Goal: Information Seeking & Learning: Learn about a topic

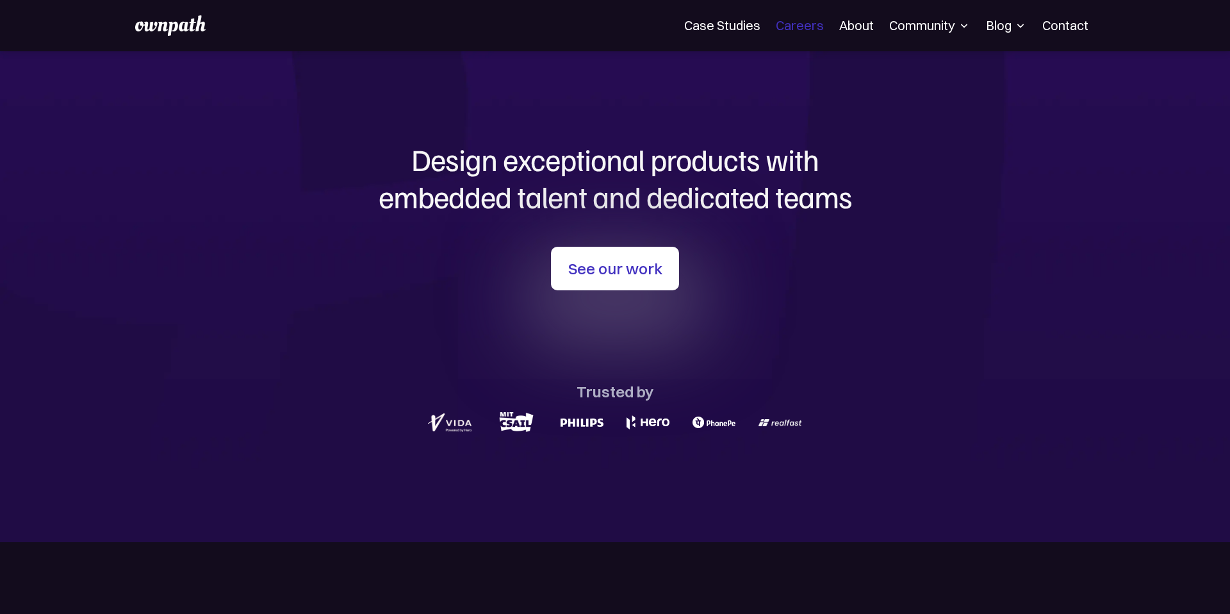
click at [807, 27] on link "Careers" at bounding box center [800, 25] width 48 height 15
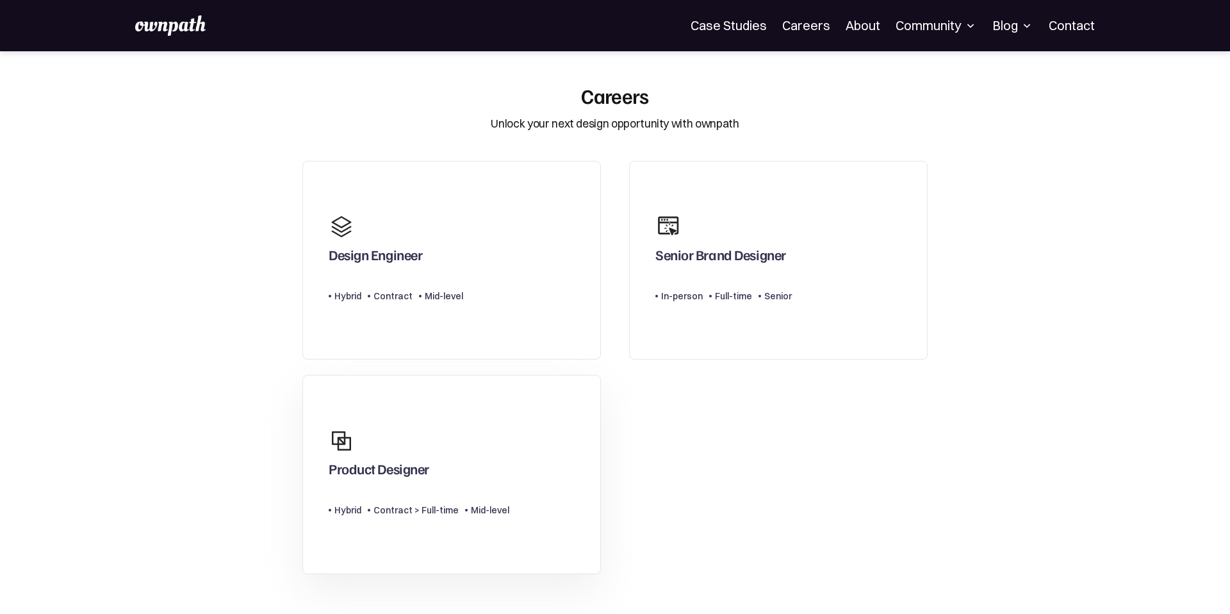
click at [459, 416] on link "Product Designer Type Level Hybrid Contract > Full-time Mid-level" at bounding box center [451, 474] width 299 height 199
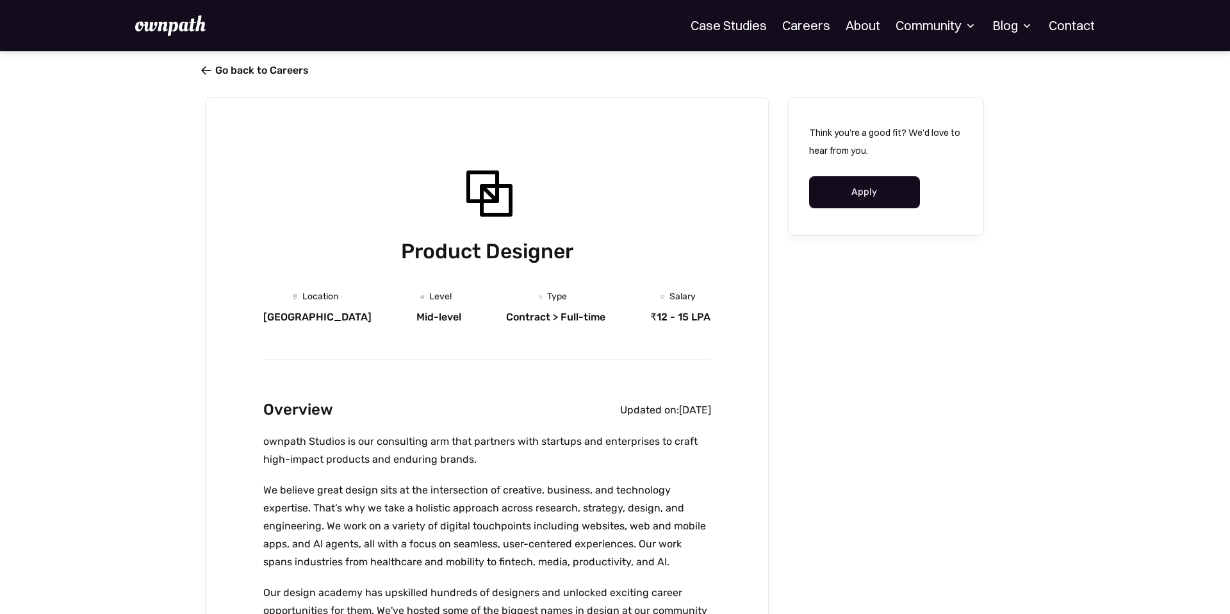
click at [211, 65] on span "" at bounding box center [206, 70] width 10 height 13
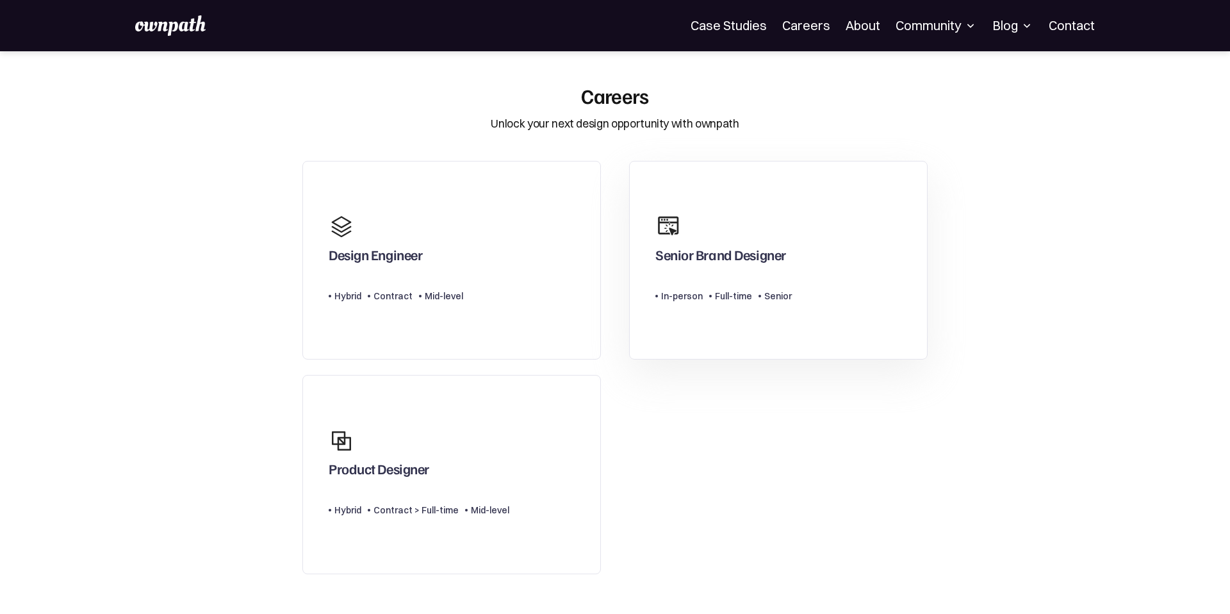
click at [698, 252] on div "Senior Brand Designer" at bounding box center [721, 257] width 131 height 23
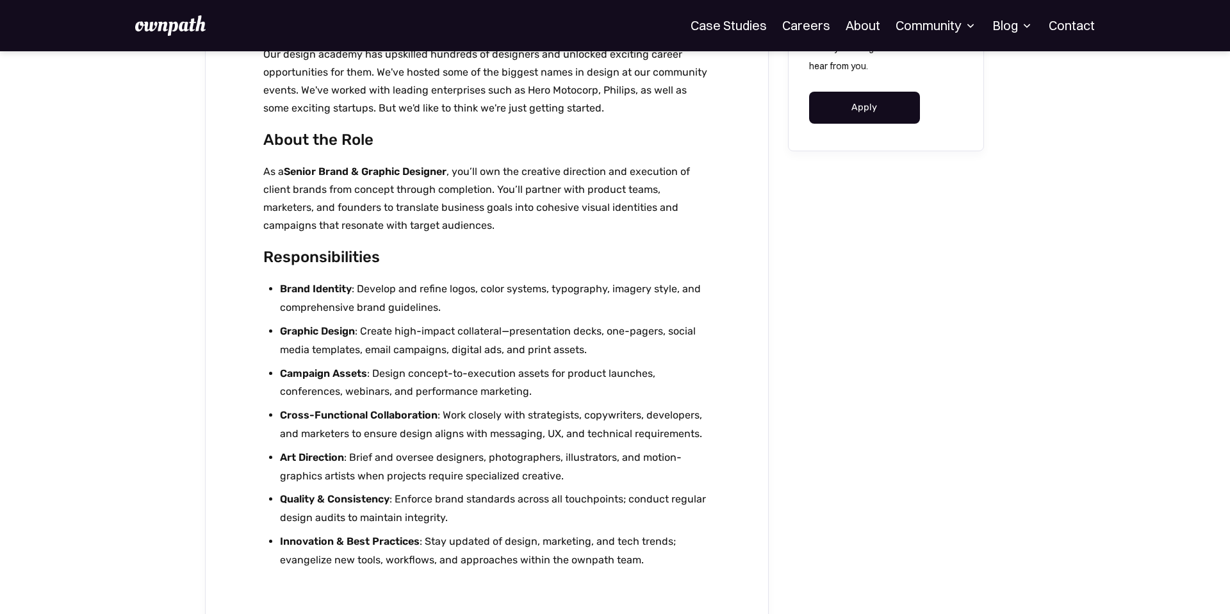
scroll to position [539, 0]
click at [874, 26] on link "About" at bounding box center [863, 25] width 35 height 15
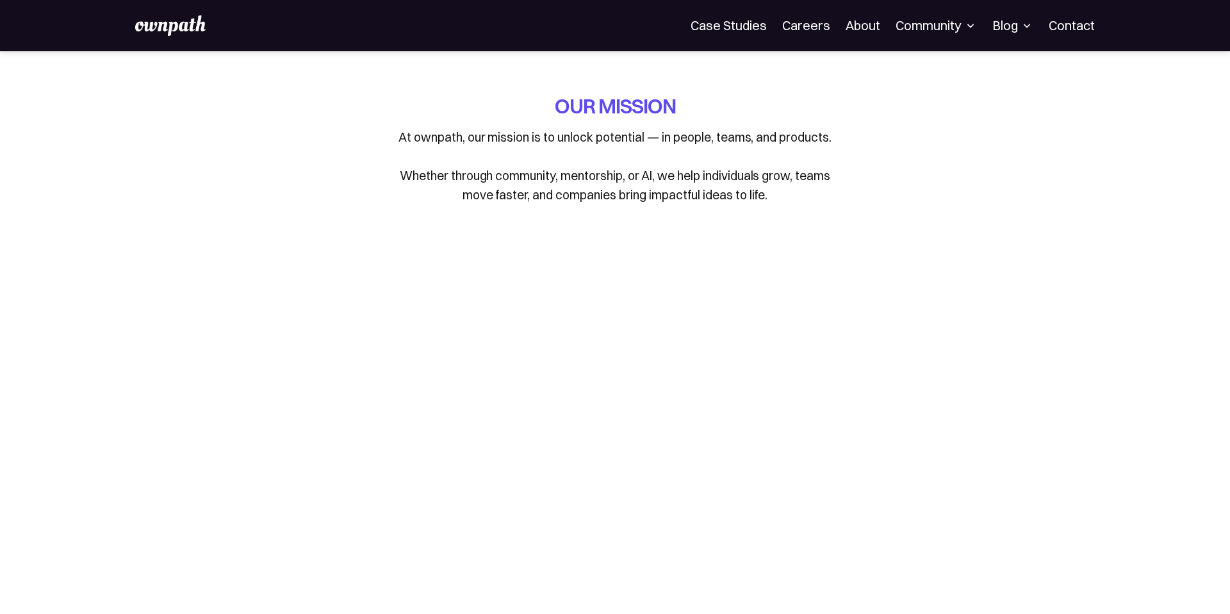
click at [189, 24] on img at bounding box center [170, 25] width 70 height 21
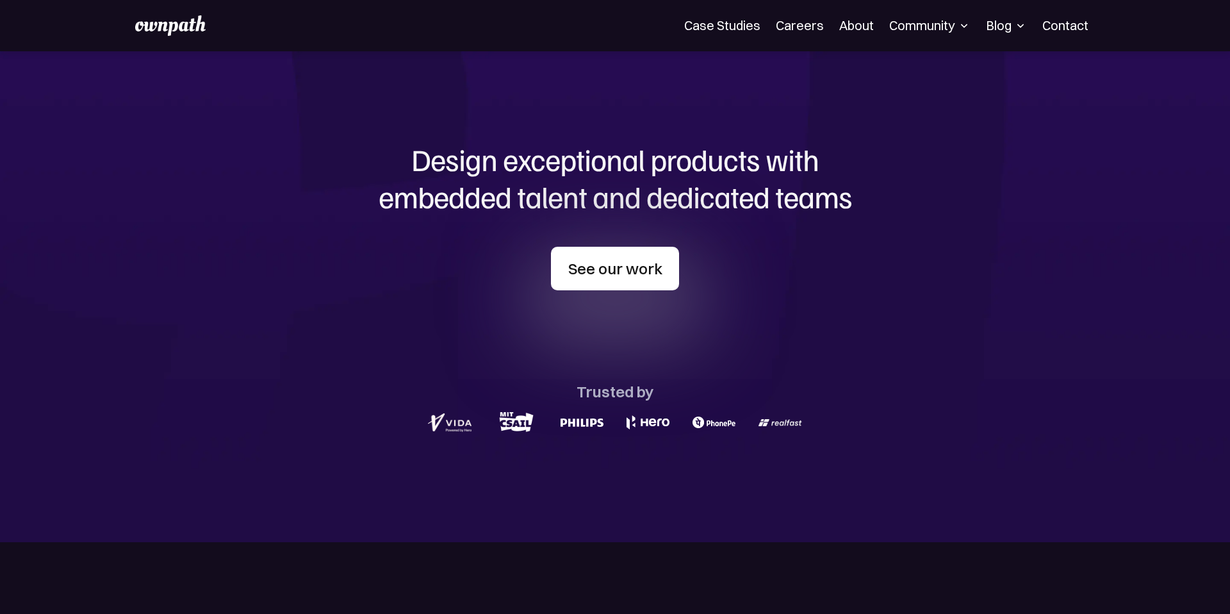
click at [629, 265] on link "See our work" at bounding box center [615, 269] width 128 height 44
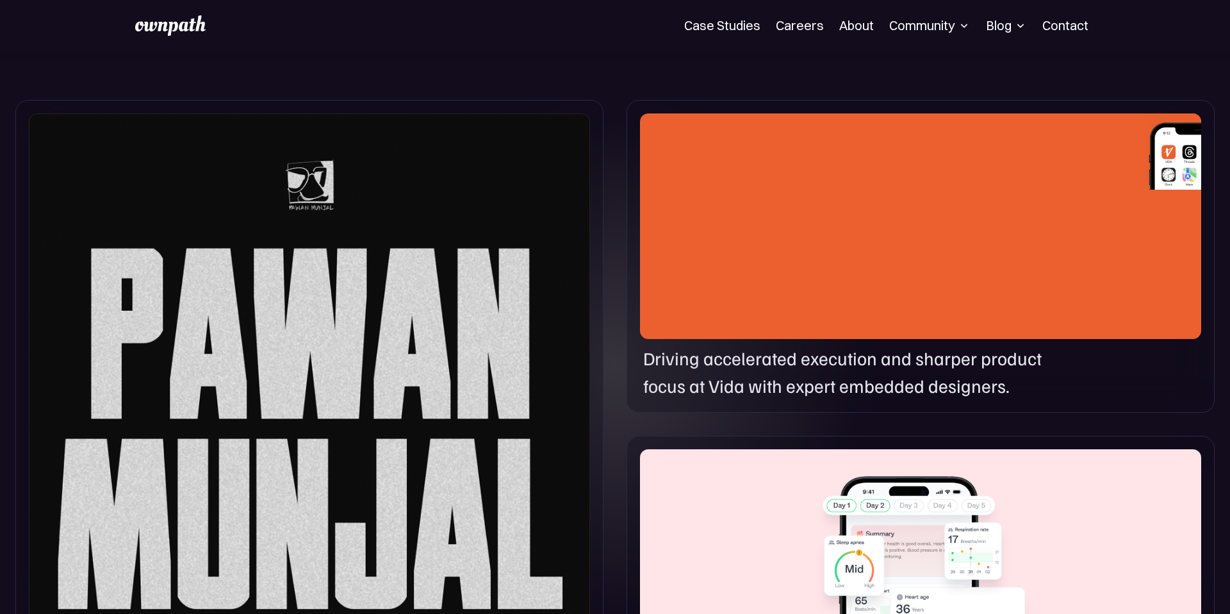
scroll to position [720, 0]
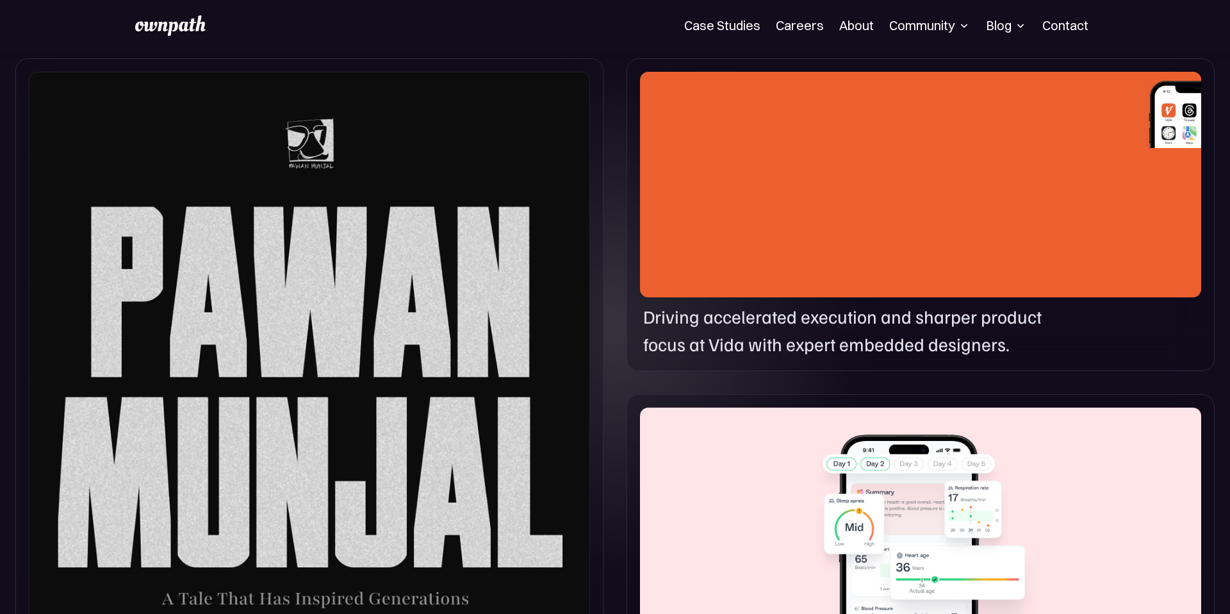
drag, startPoint x: 910, startPoint y: 240, endPoint x: 899, endPoint y: 268, distance: 30.2
click at [910, 240] on div at bounding box center [920, 185] width 561 height 226
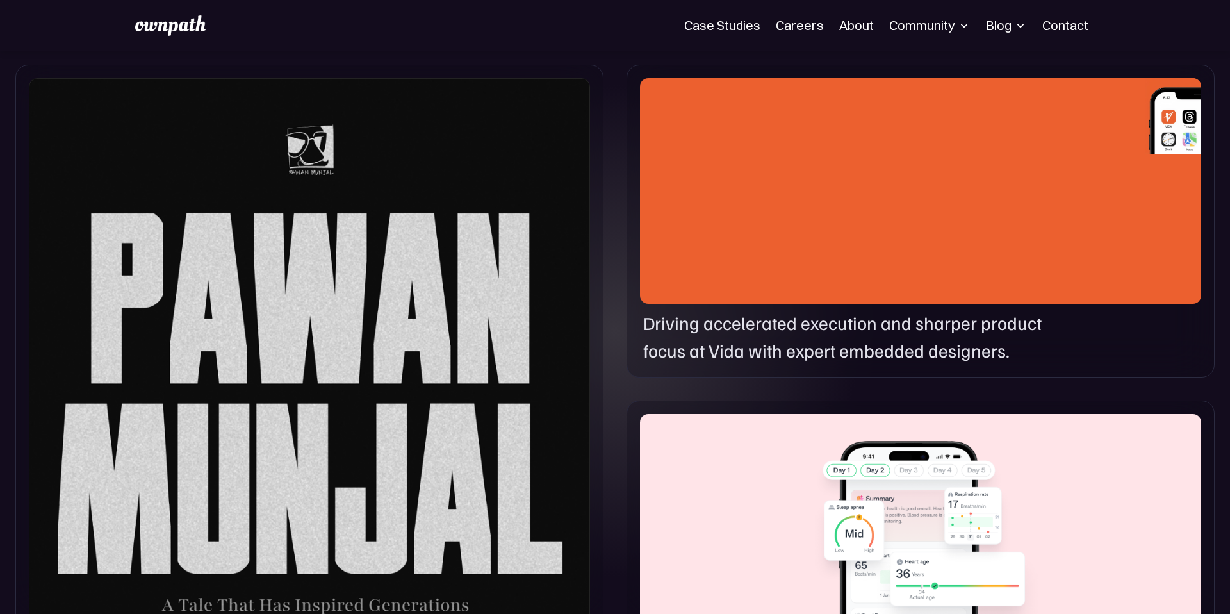
click at [943, 137] on div at bounding box center [920, 191] width 561 height 226
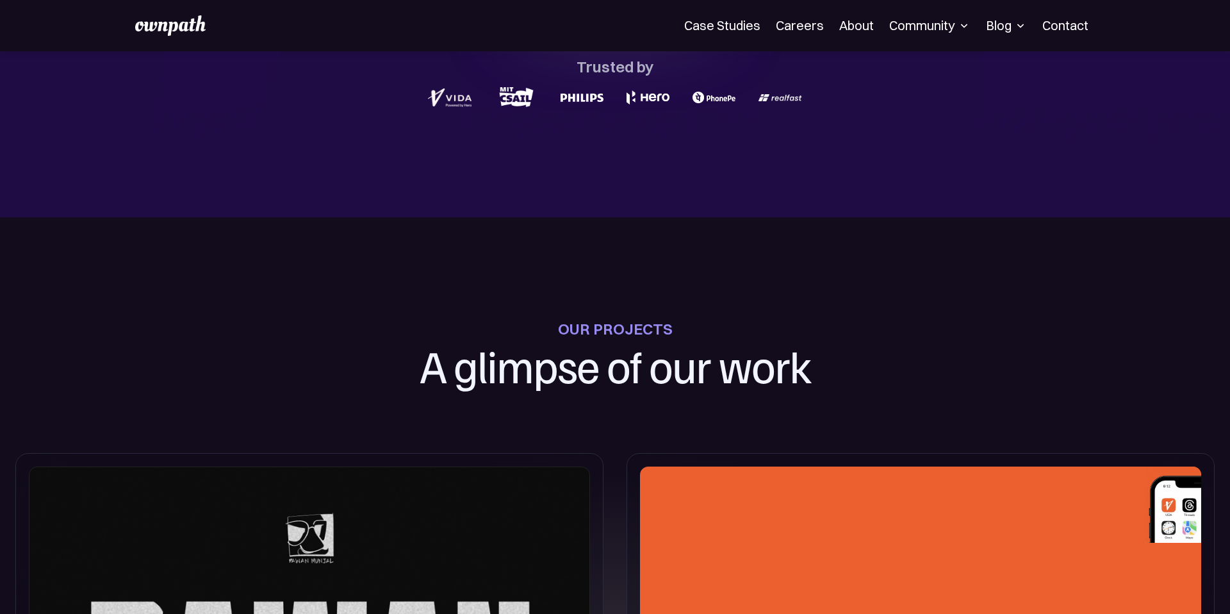
drag, startPoint x: 850, startPoint y: 411, endPoint x: 843, endPoint y: 470, distance: 60.1
click at [840, 481] on div at bounding box center [920, 580] width 561 height 226
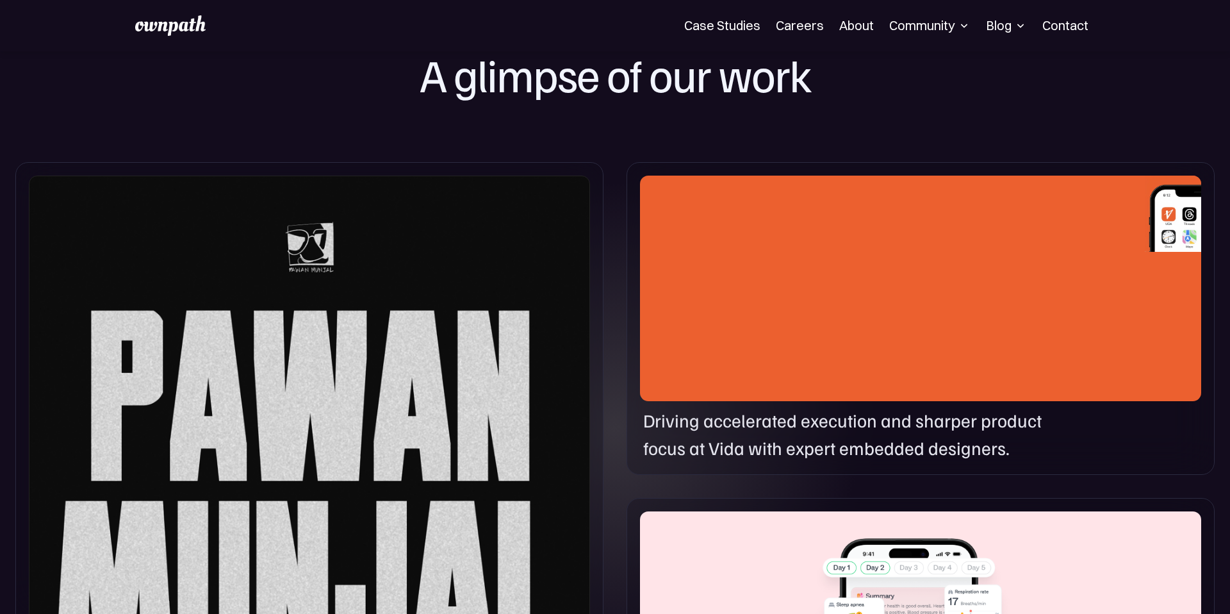
scroll to position [621, 0]
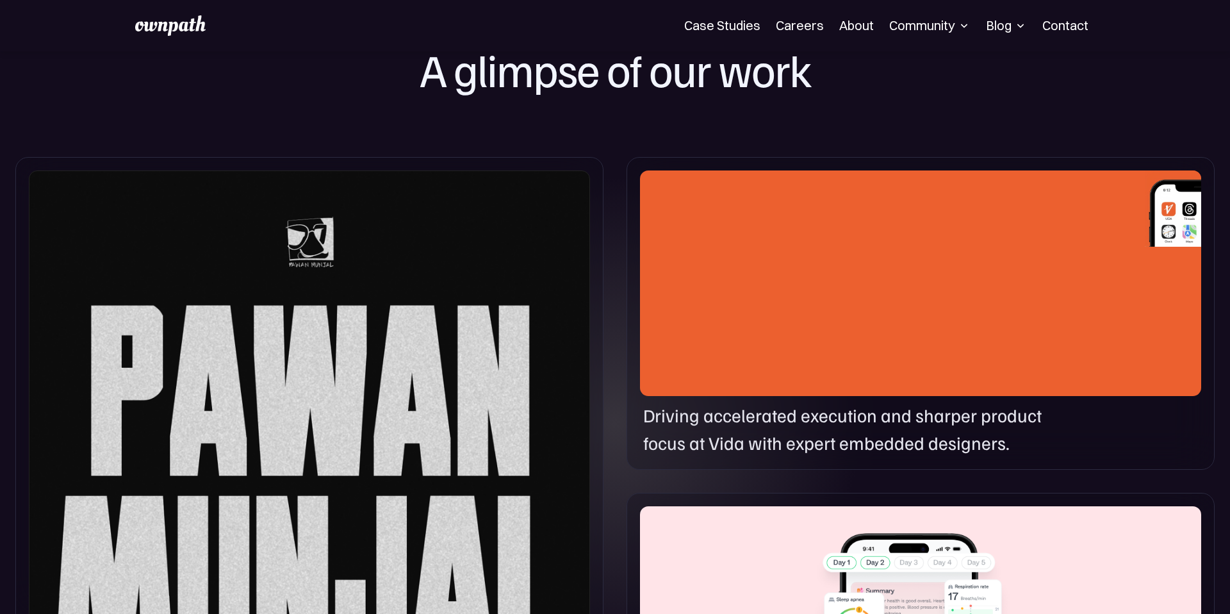
drag, startPoint x: 777, startPoint y: 469, endPoint x: 779, endPoint y: 435, distance: 34.1
click at [777, 456] on div "Driving accelerated execution and sharper product focus at Vida with expert emb…" at bounding box center [921, 313] width 588 height 313
click at [779, 435] on p "Driving accelerated execution and sharper product focus at Vida with expert emb…" at bounding box center [860, 428] width 435 height 55
click at [802, 440] on p "Driving accelerated execution and sharper product focus at Vida with expert emb…" at bounding box center [860, 428] width 435 height 55
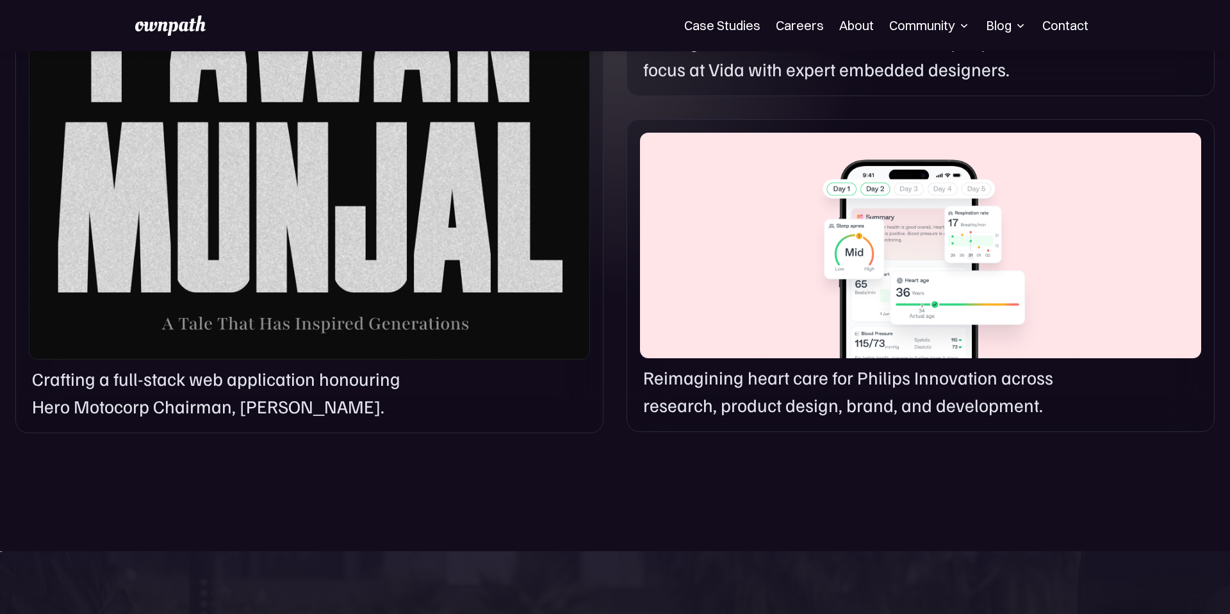
scroll to position [1000, 0]
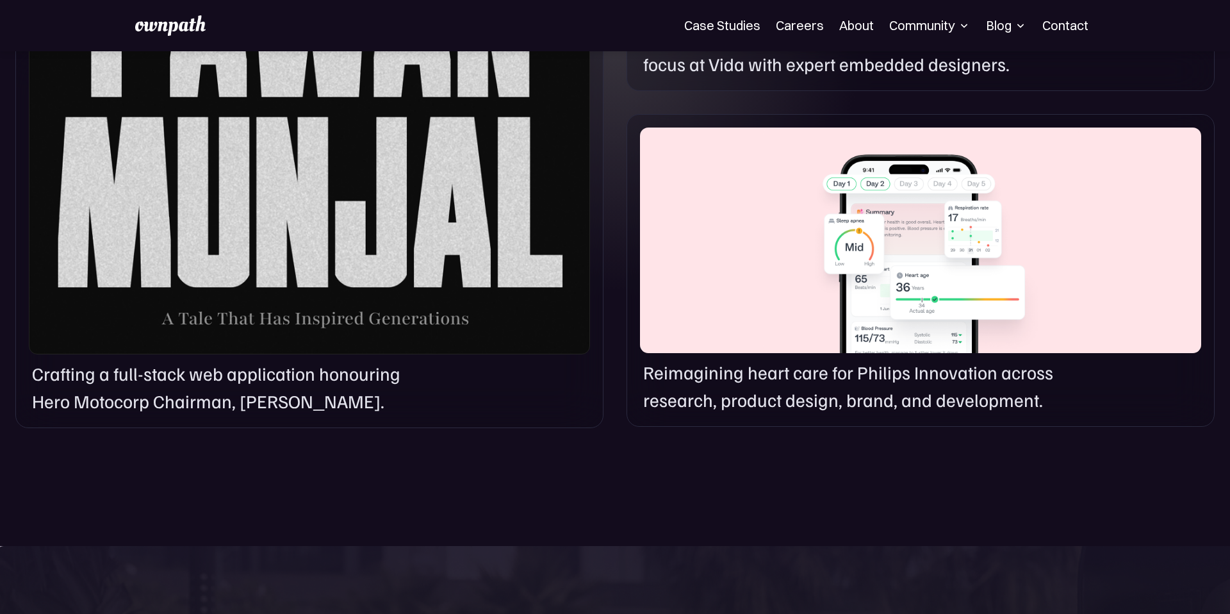
drag, startPoint x: 782, startPoint y: 395, endPoint x: 808, endPoint y: 389, distance: 26.3
click at [783, 395] on p "Reimagining heart care for Philips Innovation across research, product design, …" at bounding box center [860, 385] width 435 height 55
drag, startPoint x: 779, startPoint y: 369, endPoint x: 538, endPoint y: 325, distance: 245.6
click at [675, 348] on div "Reimagining heart care for Philips Innovation across research, product design, …" at bounding box center [921, 270] width 588 height 313
drag, startPoint x: 489, startPoint y: 322, endPoint x: 422, endPoint y: 349, distance: 72.5
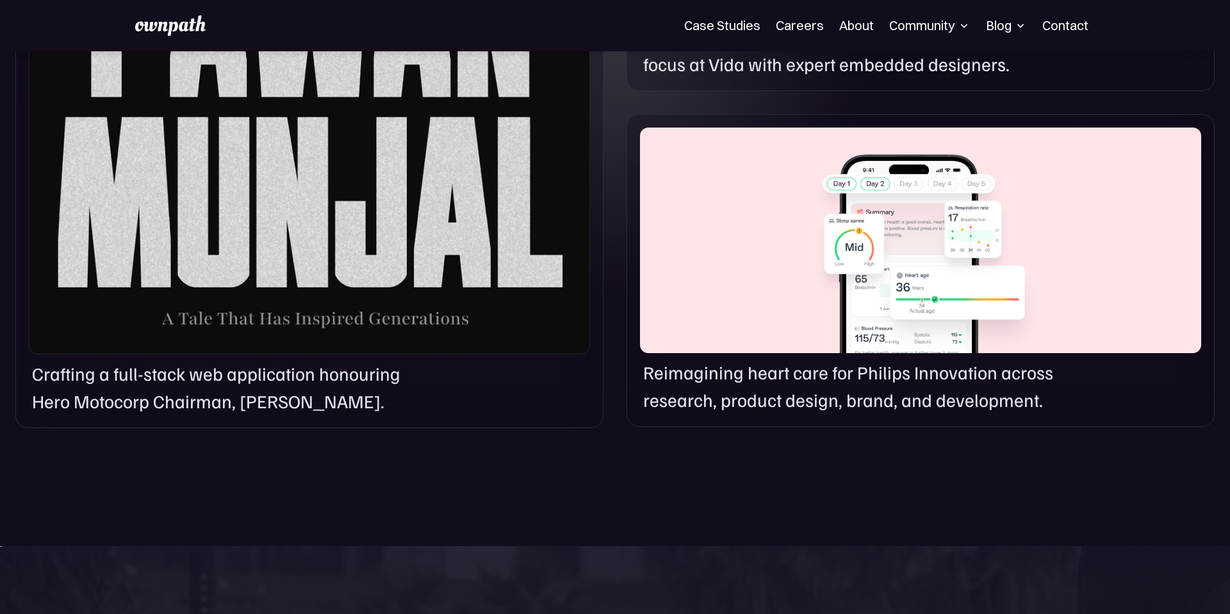
click at [479, 326] on div at bounding box center [309, 73] width 561 height 563
click at [340, 391] on p "Crafting a full-stack web application honouring Hero Motocorp Chairman, Pawan M…" at bounding box center [233, 387] width 402 height 55
drag, startPoint x: 306, startPoint y: 315, endPoint x: 283, endPoint y: 311, distance: 24.0
click at [306, 315] on div at bounding box center [309, 73] width 561 height 563
drag, startPoint x: 277, startPoint y: 310, endPoint x: 295, endPoint y: 352, distance: 45.9
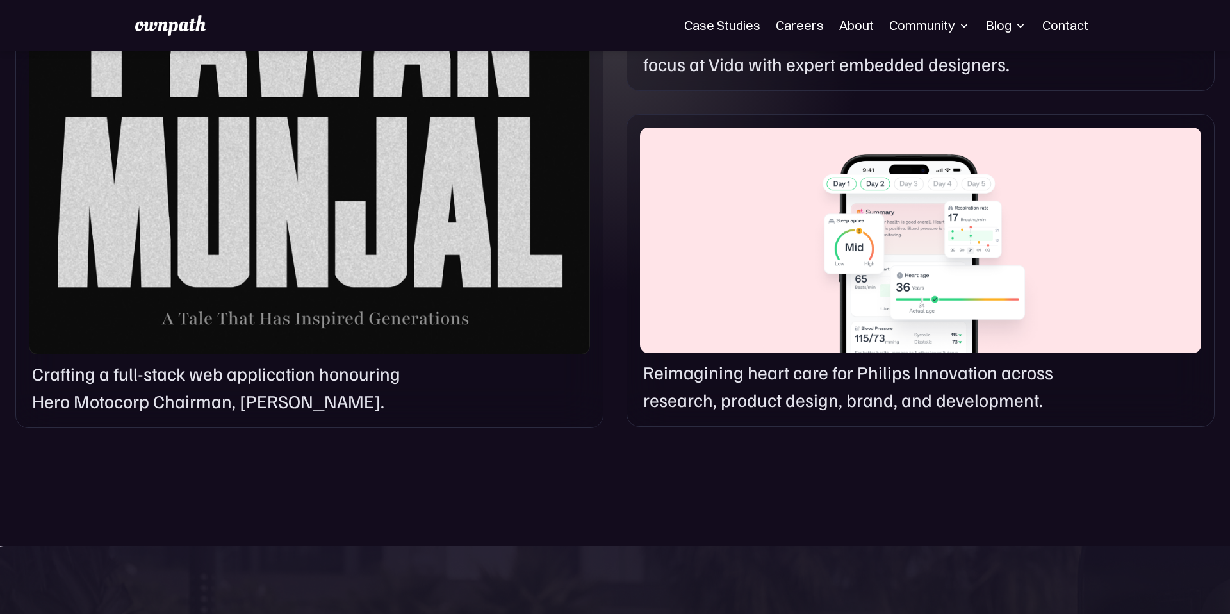
click at [286, 329] on div at bounding box center [309, 73] width 561 height 563
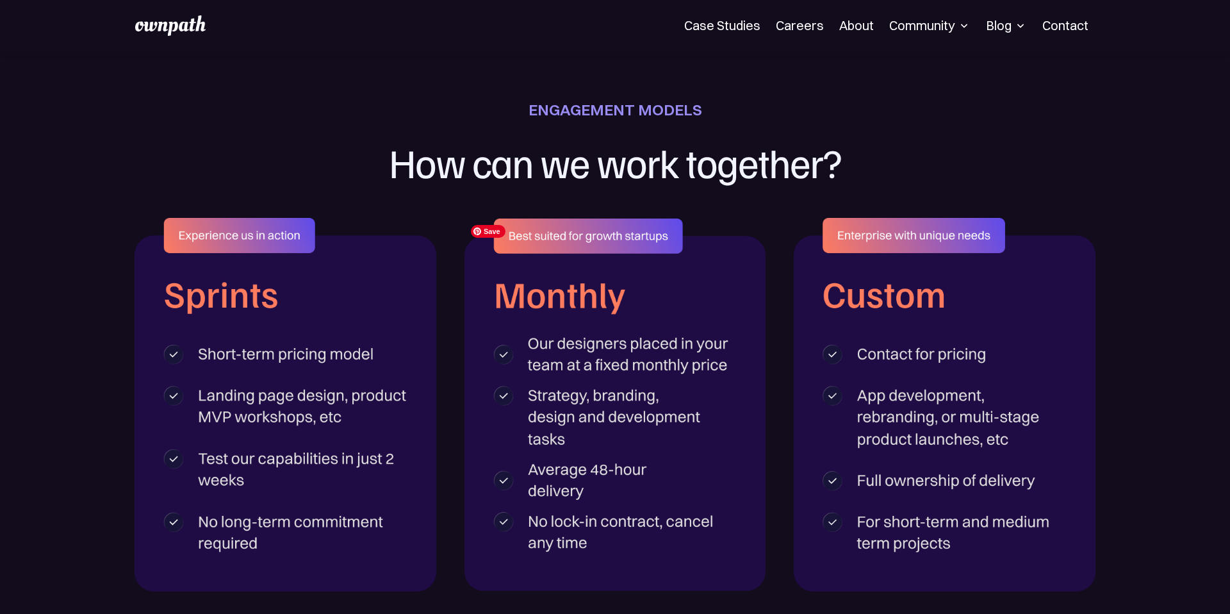
scroll to position [3037, 0]
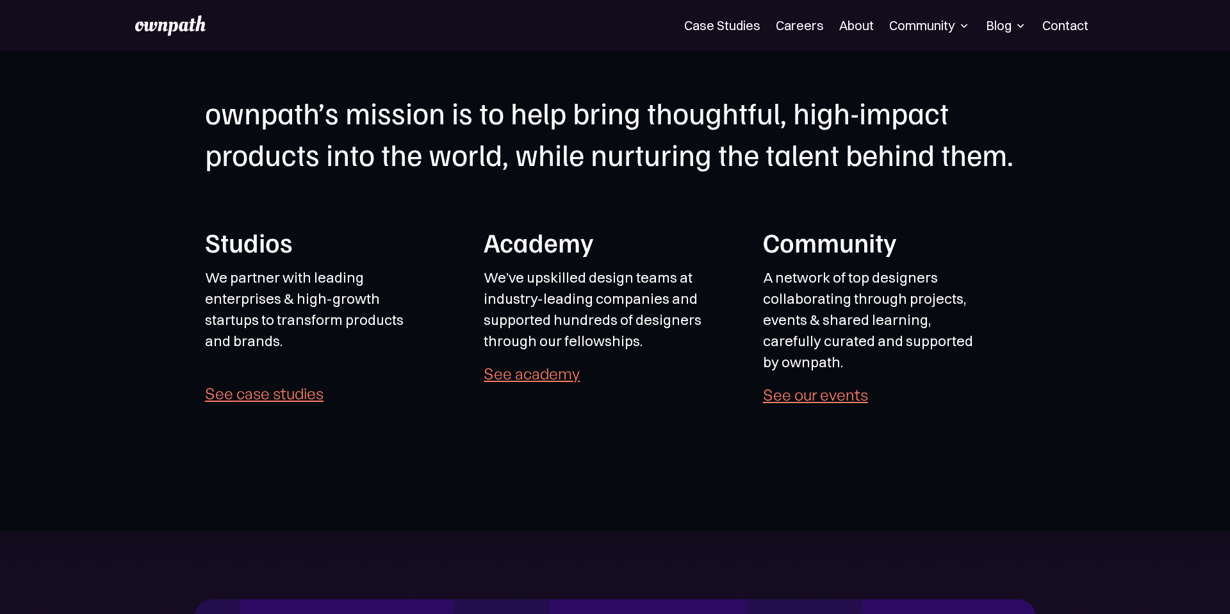
click at [526, 378] on link "See academy" at bounding box center [532, 374] width 96 height 18
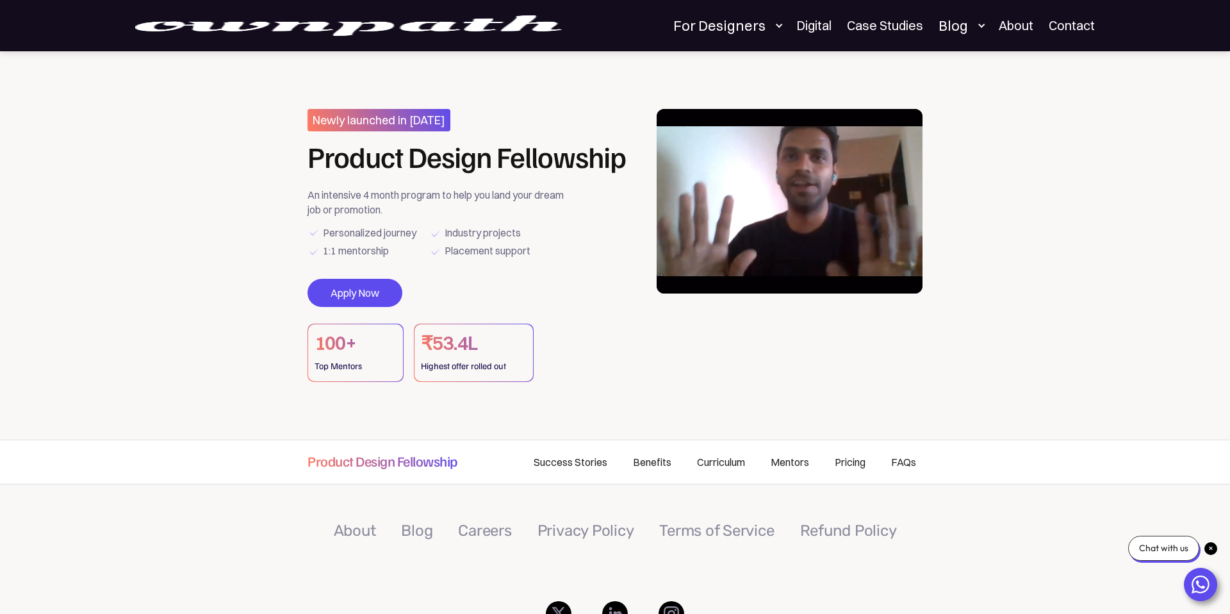
click at [724, 198] on video at bounding box center [790, 201] width 266 height 185
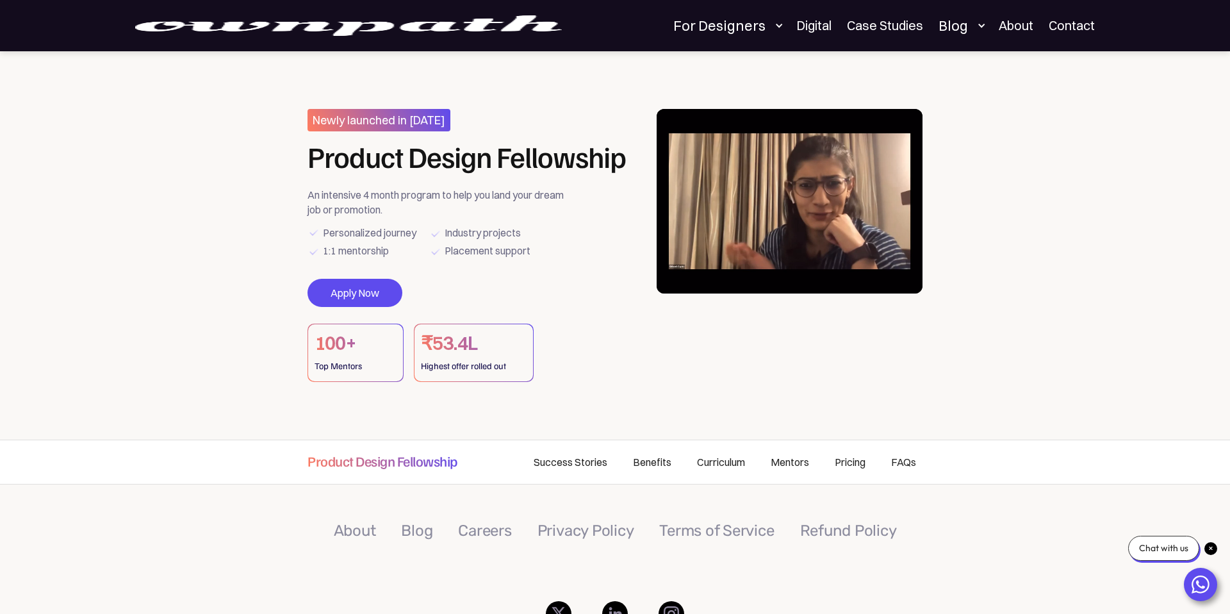
click at [822, 218] on video at bounding box center [790, 201] width 266 height 185
